Goal: Task Accomplishment & Management: Manage account settings

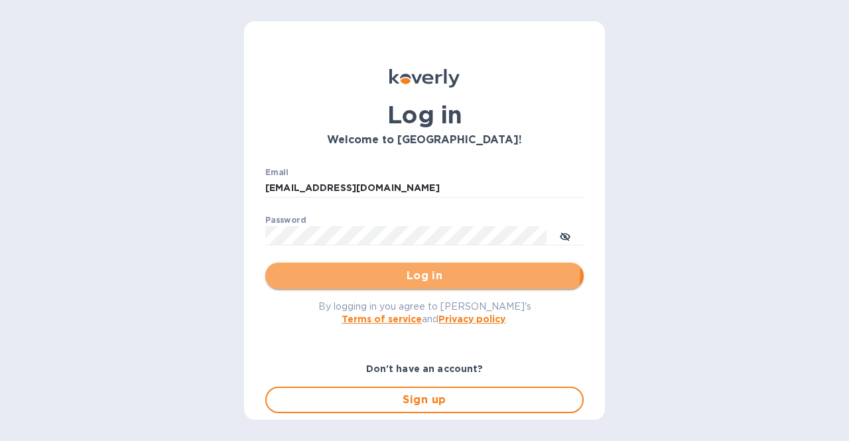
click at [379, 267] on button "Log in" at bounding box center [424, 276] width 318 height 27
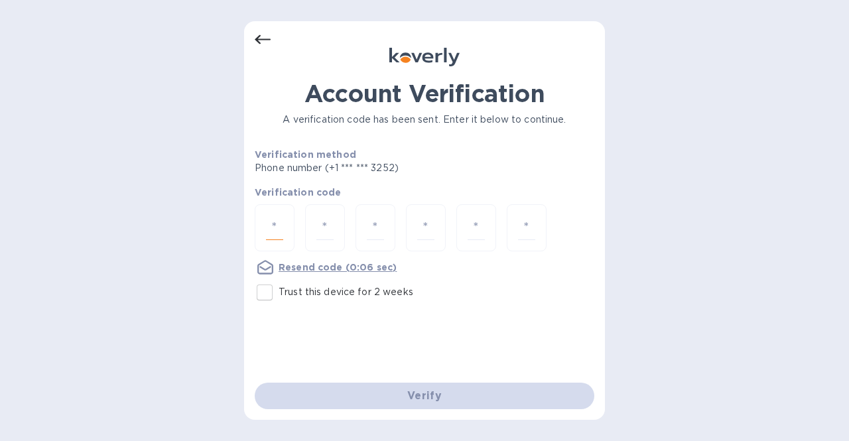
click at [271, 220] on input "number" at bounding box center [274, 228] width 17 height 25
type input "3"
type input "9"
type input "2"
type input "1"
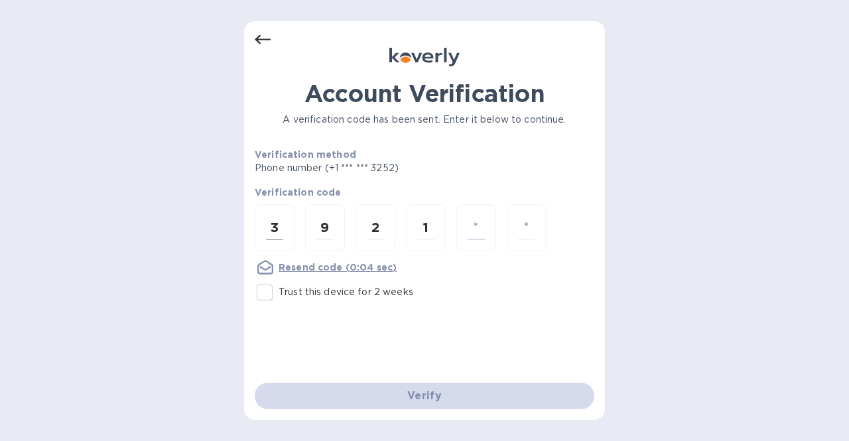
type input "5"
type input "3"
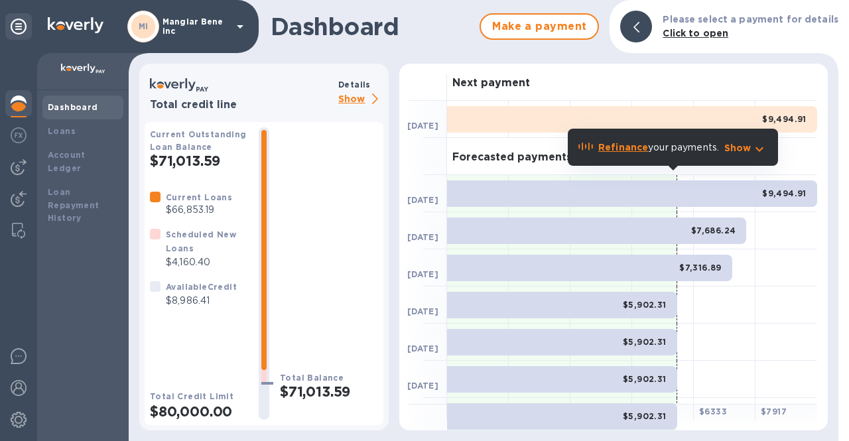
click at [367, 94] on p "Show" at bounding box center [360, 100] width 45 height 17
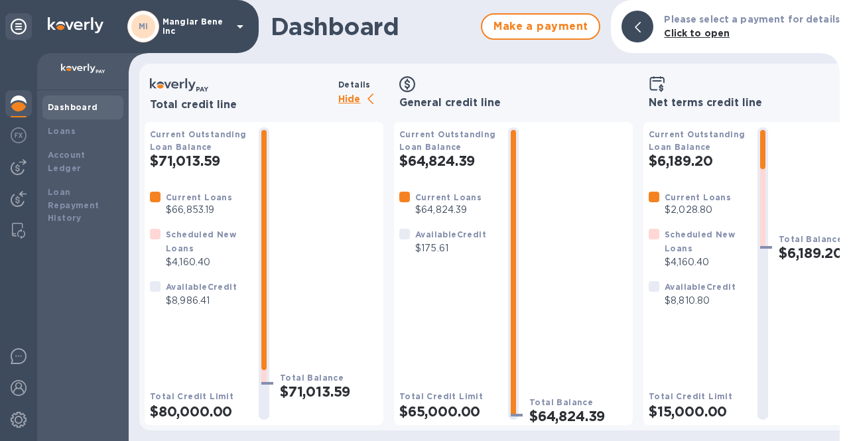
click at [350, 97] on p "Hide" at bounding box center [360, 100] width 45 height 17
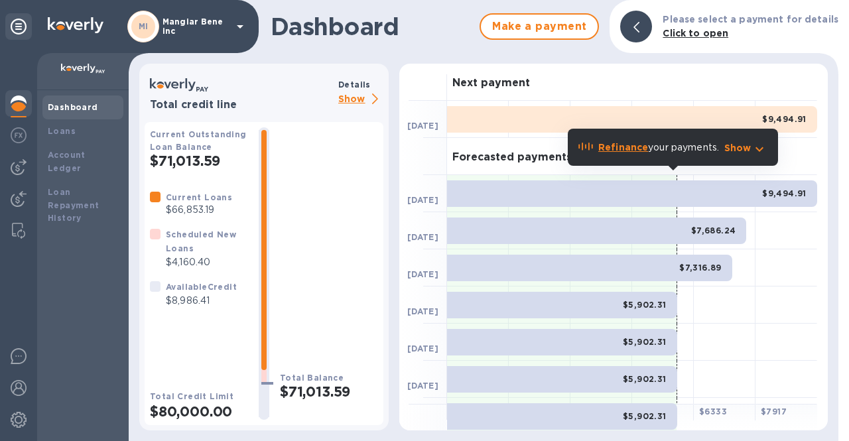
click at [241, 29] on icon at bounding box center [240, 27] width 16 height 16
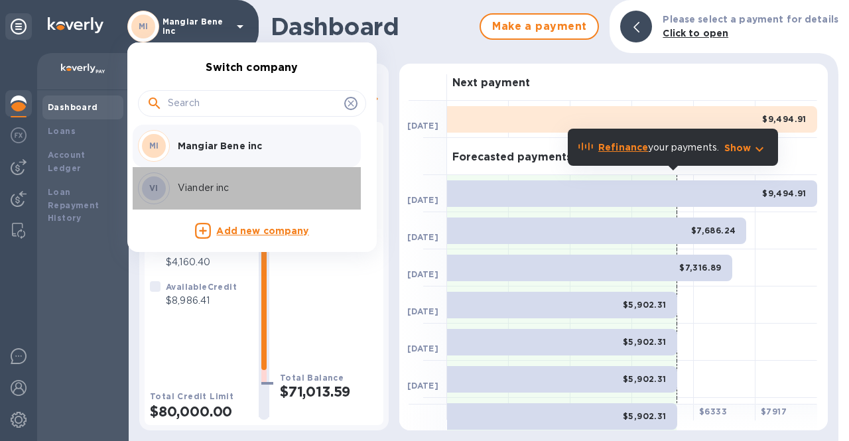
click at [200, 192] on p "Viander inc" at bounding box center [261, 188] width 167 height 14
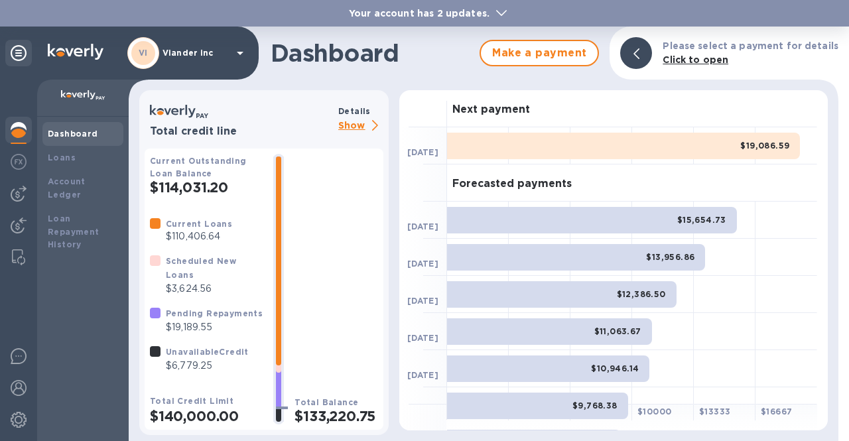
click at [366, 127] on p "Show" at bounding box center [360, 126] width 45 height 17
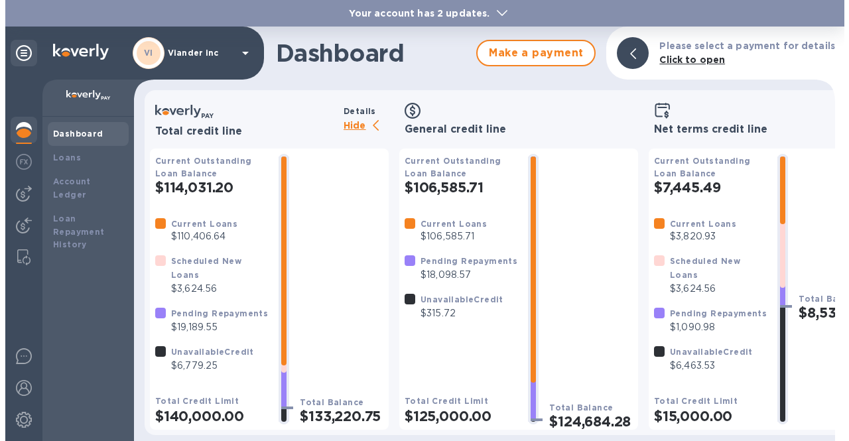
scroll to position [7, 0]
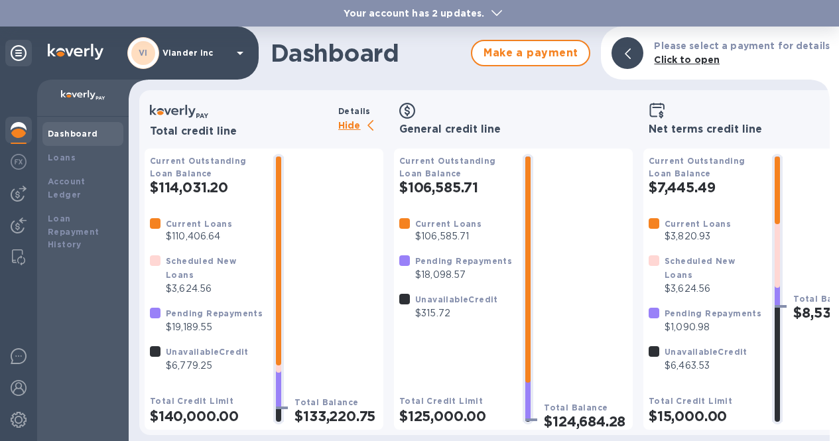
click at [360, 118] on p "Hide" at bounding box center [360, 126] width 45 height 17
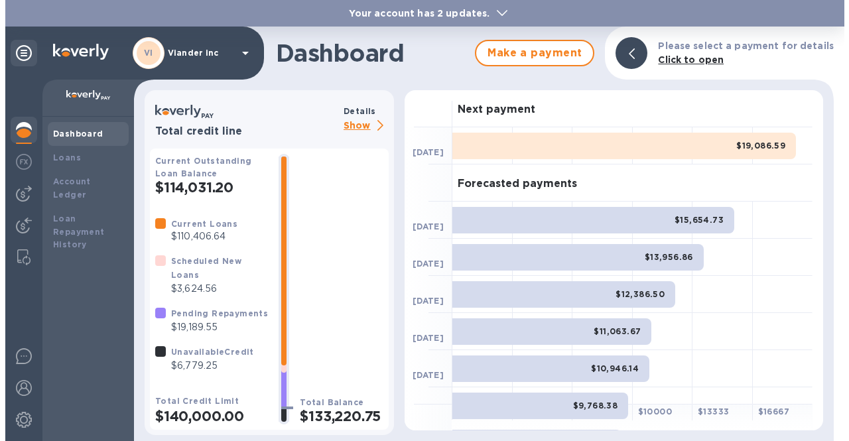
scroll to position [0, 0]
